Goal: Task Accomplishment & Management: Manage account settings

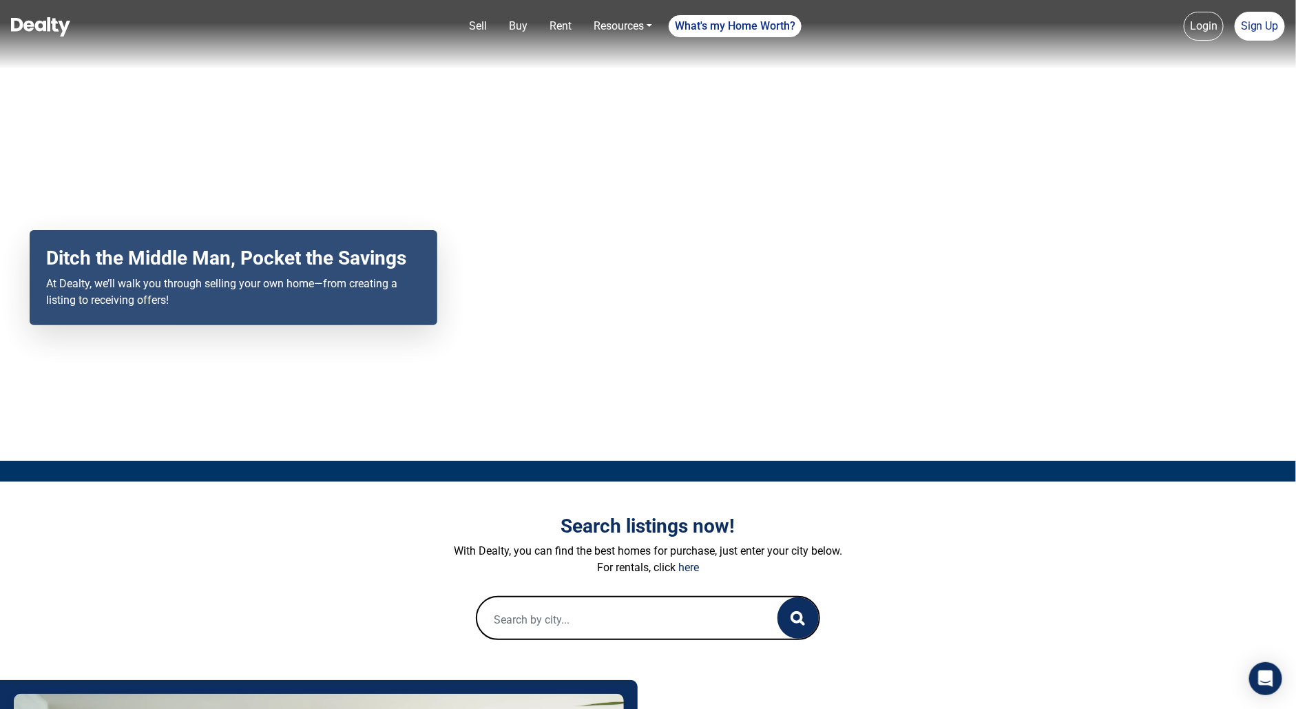
click at [1207, 28] on link "Login" at bounding box center [1204, 26] width 40 height 29
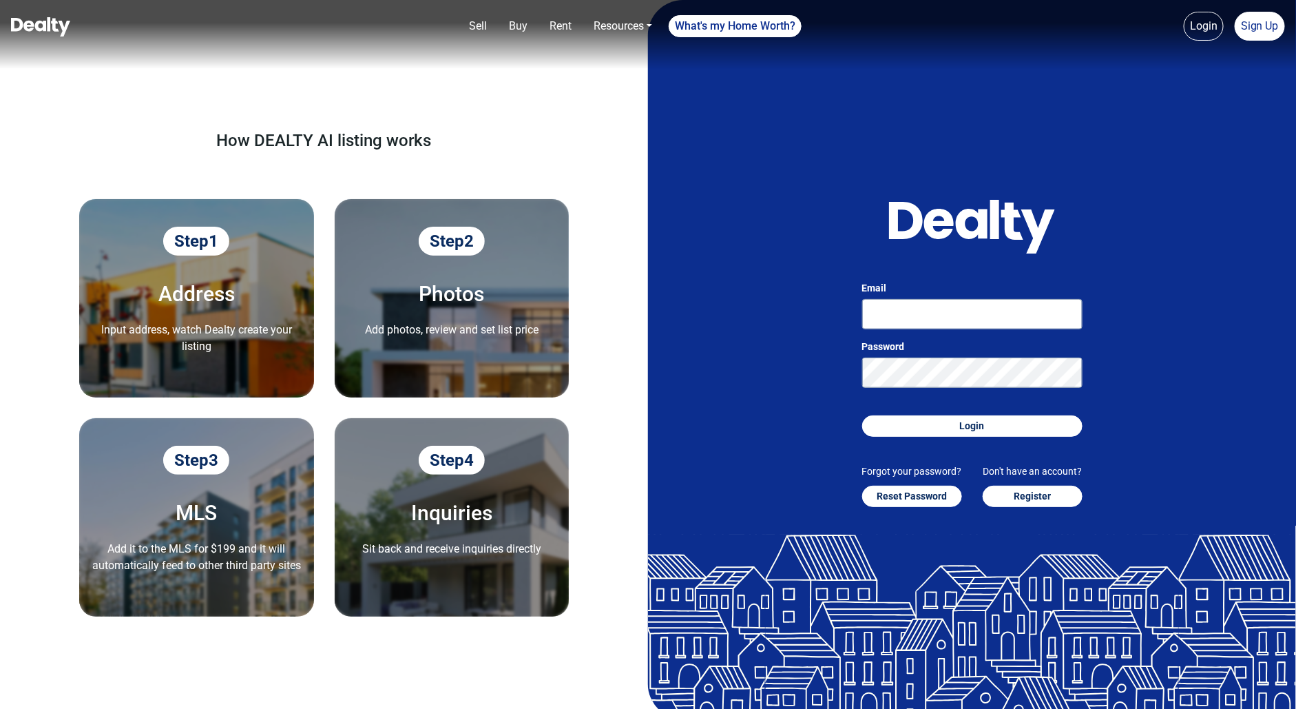
click at [1207, 28] on link "Login" at bounding box center [1204, 26] width 40 height 29
click at [942, 300] on input "Email" at bounding box center [972, 314] width 220 height 30
click at [945, 319] on input "[PERSON_NAME][EMAIL_ADDRESS][DOMAIN_NAME]" at bounding box center [972, 314] width 220 height 30
type input "[PERSON_NAME][EMAIL_ADDRESS][DOMAIN_NAME]"
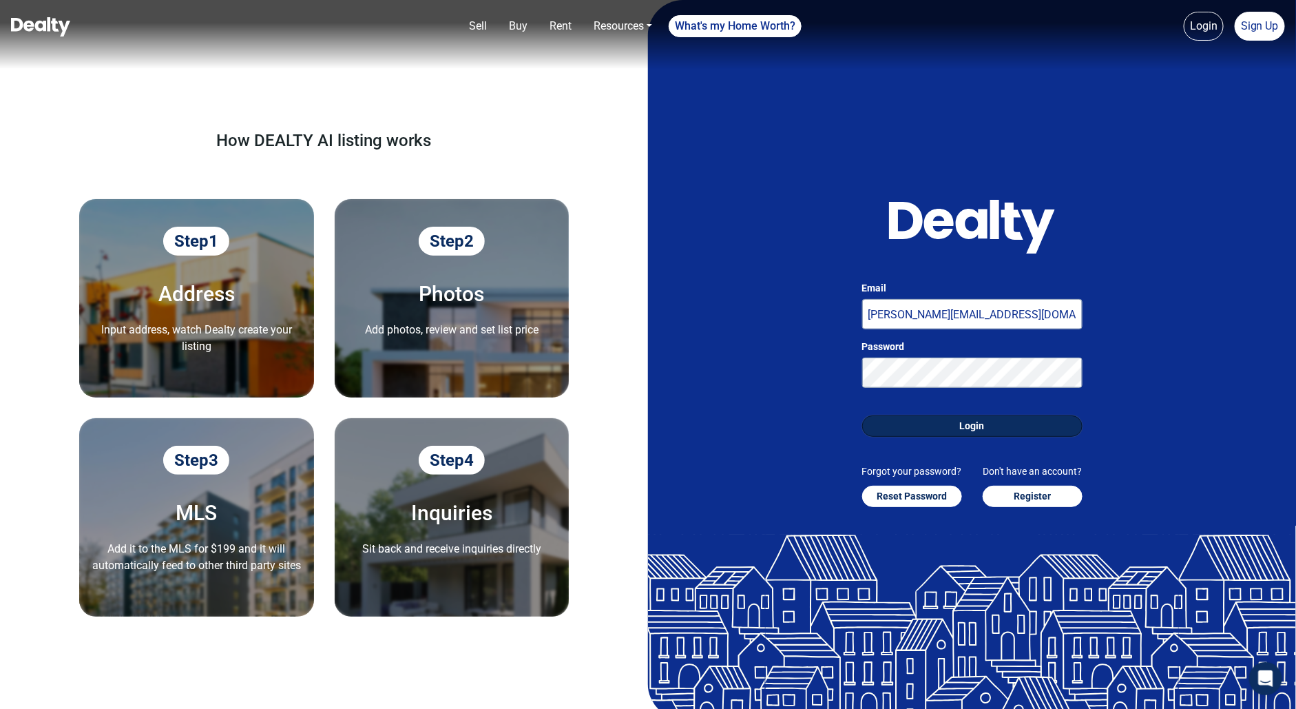
click at [957, 428] on button "Login" at bounding box center [972, 425] width 220 height 21
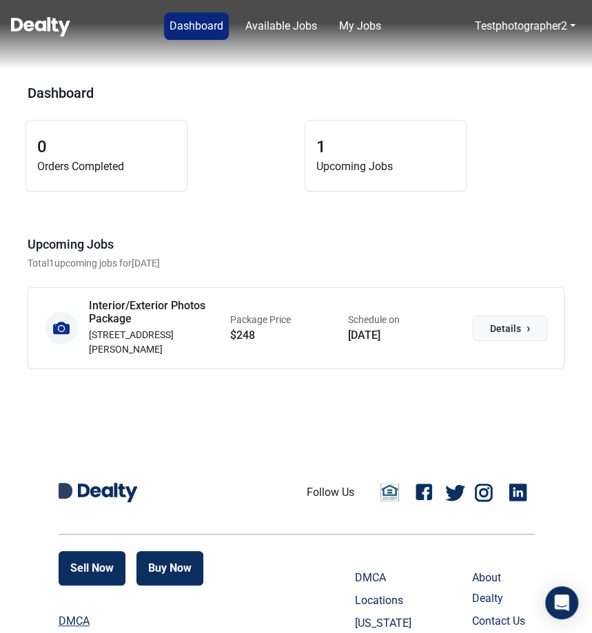
click at [516, 322] on span "Details" at bounding box center [505, 329] width 31 height 14
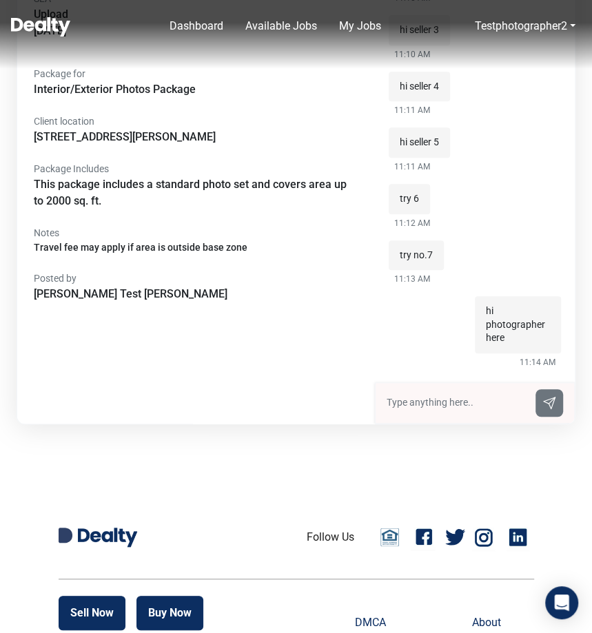
scroll to position [255, 0]
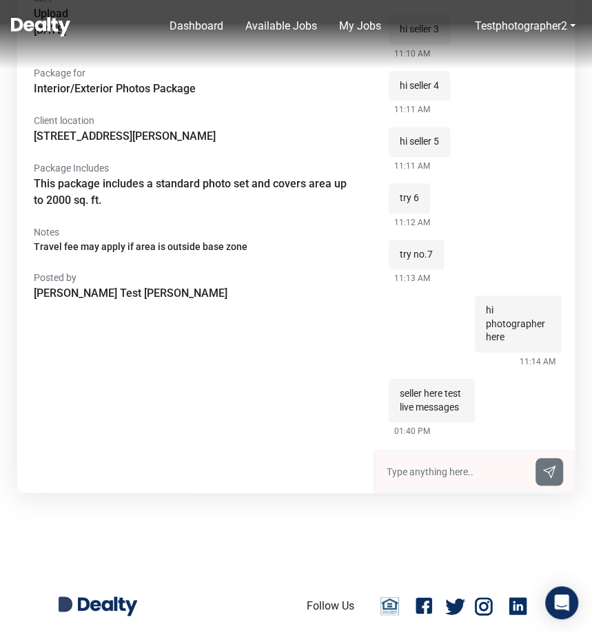
click at [417, 468] on input "text" at bounding box center [456, 472] width 140 height 14
type input "photgrapher here"
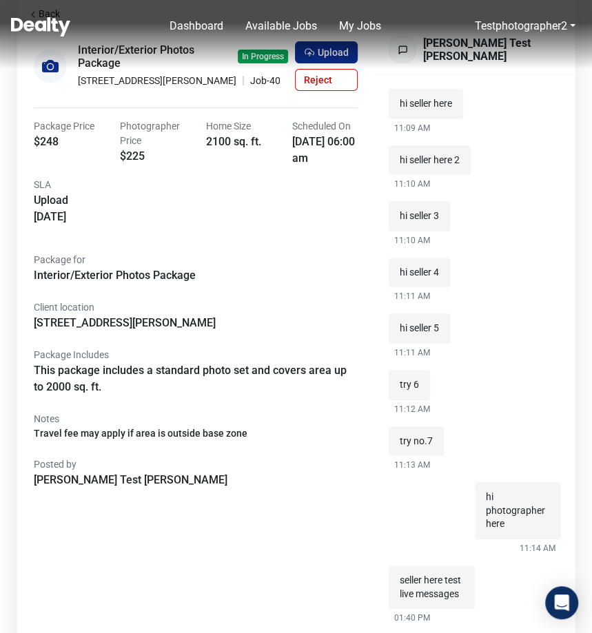
scroll to position [0, 0]
